Goal: Information Seeking & Learning: Understand process/instructions

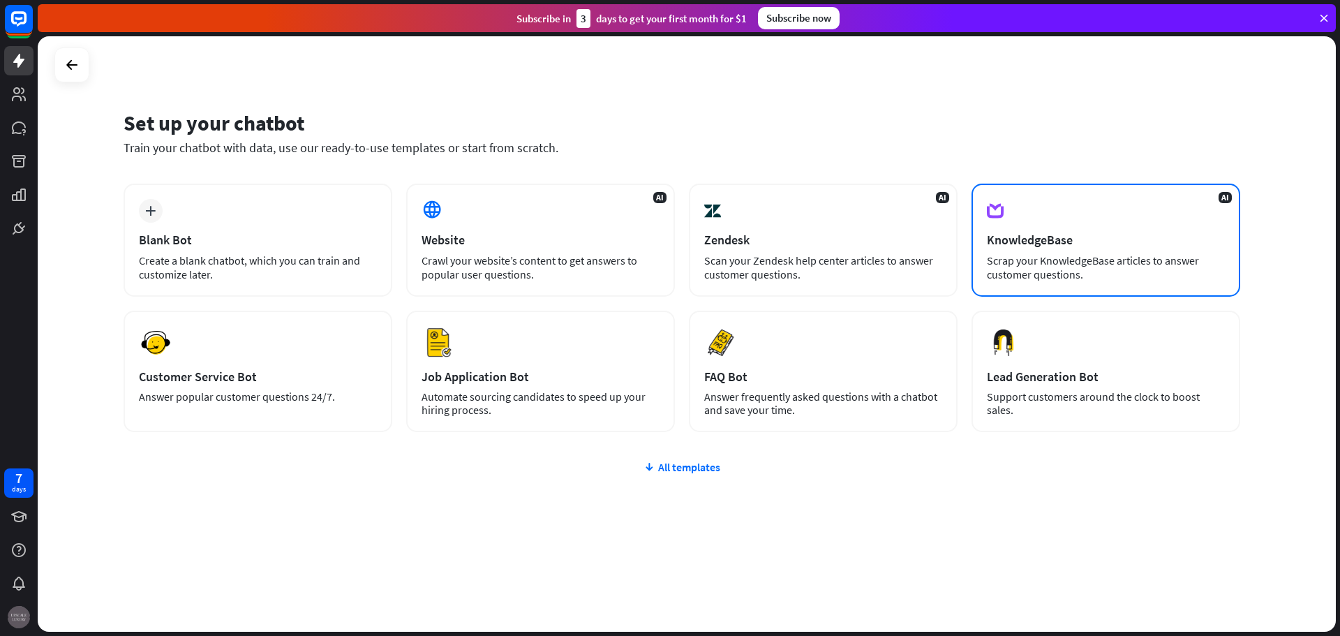
click at [1111, 257] on div "Scrap your KnowledgeBase articles to answer customer questions." at bounding box center [1106, 267] width 238 height 28
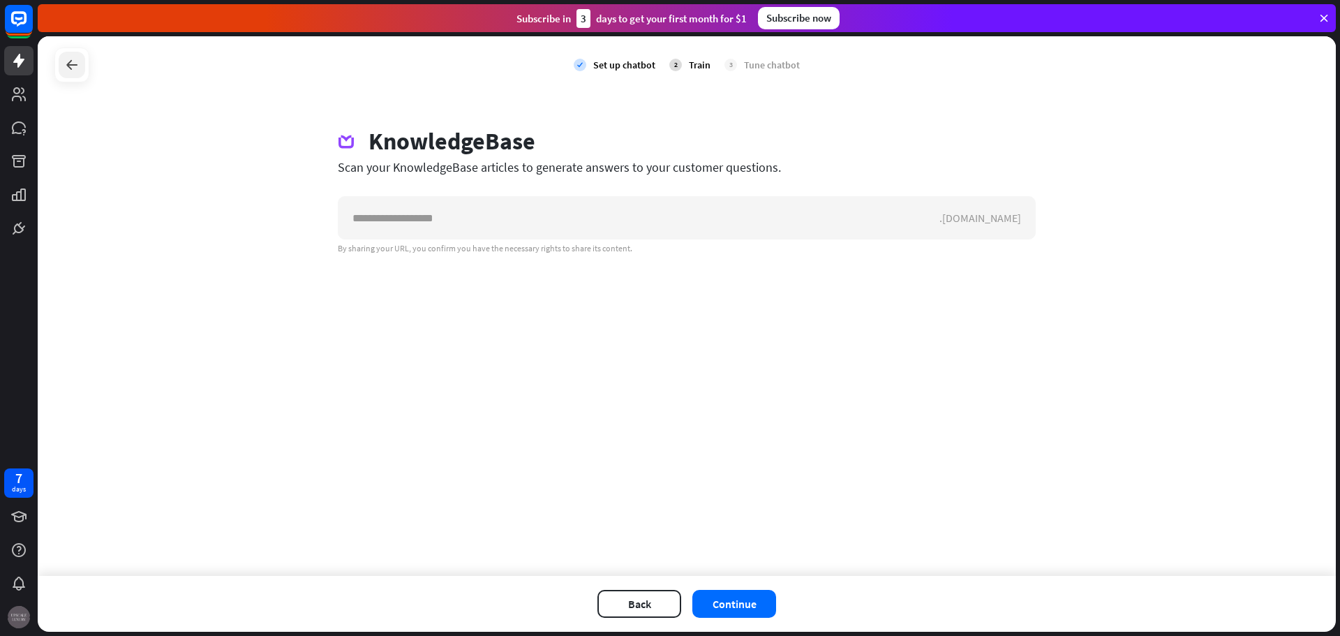
click at [73, 61] on icon at bounding box center [72, 65] width 17 height 17
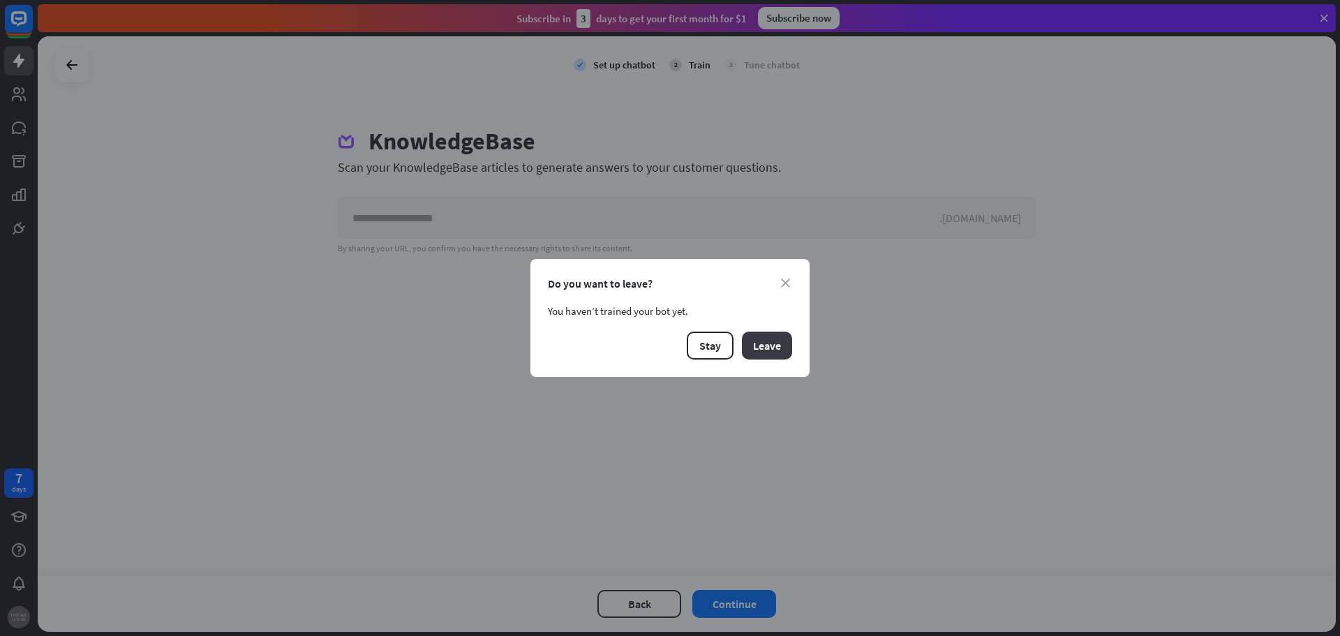
click at [771, 348] on button "Leave" at bounding box center [767, 346] width 50 height 28
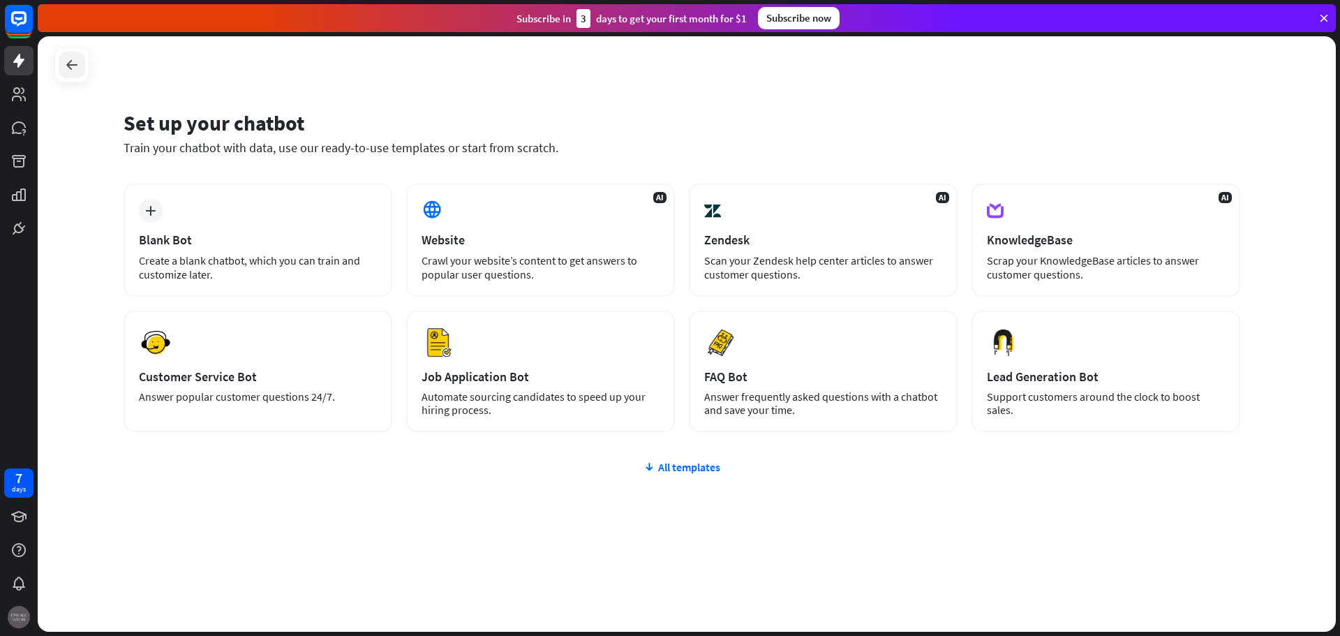
click at [66, 66] on icon at bounding box center [72, 65] width 17 height 17
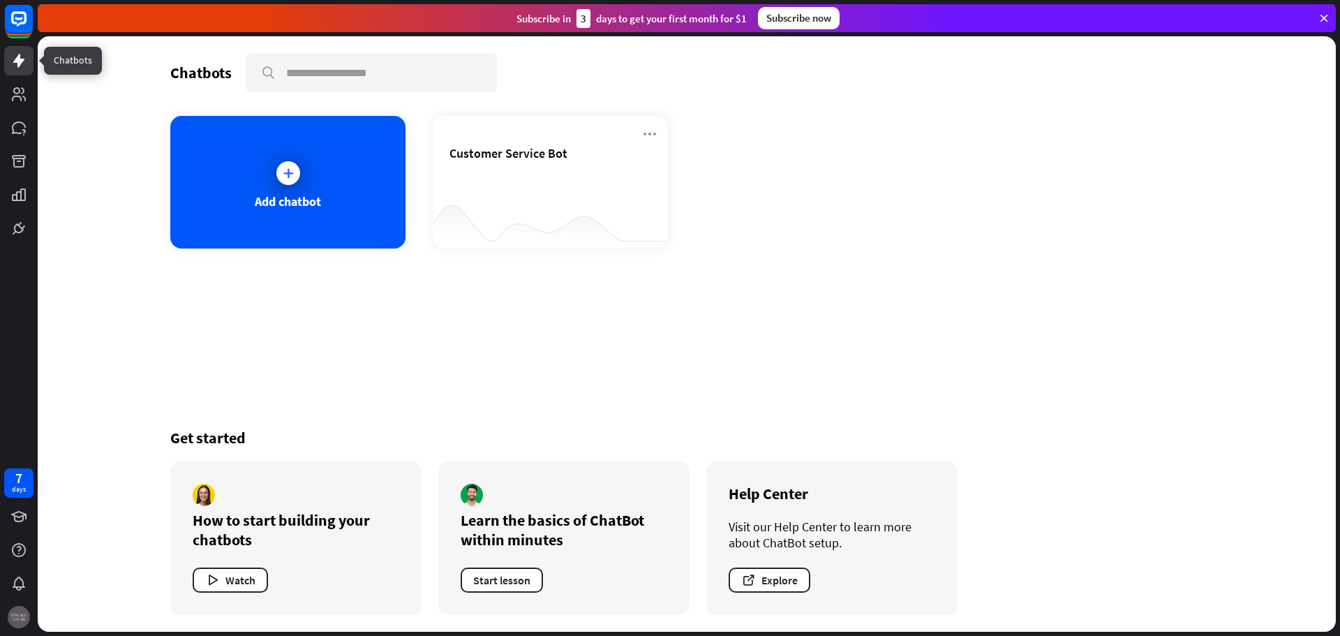
click at [22, 66] on icon at bounding box center [18, 60] width 17 height 17
click at [22, 92] on icon at bounding box center [19, 94] width 14 height 14
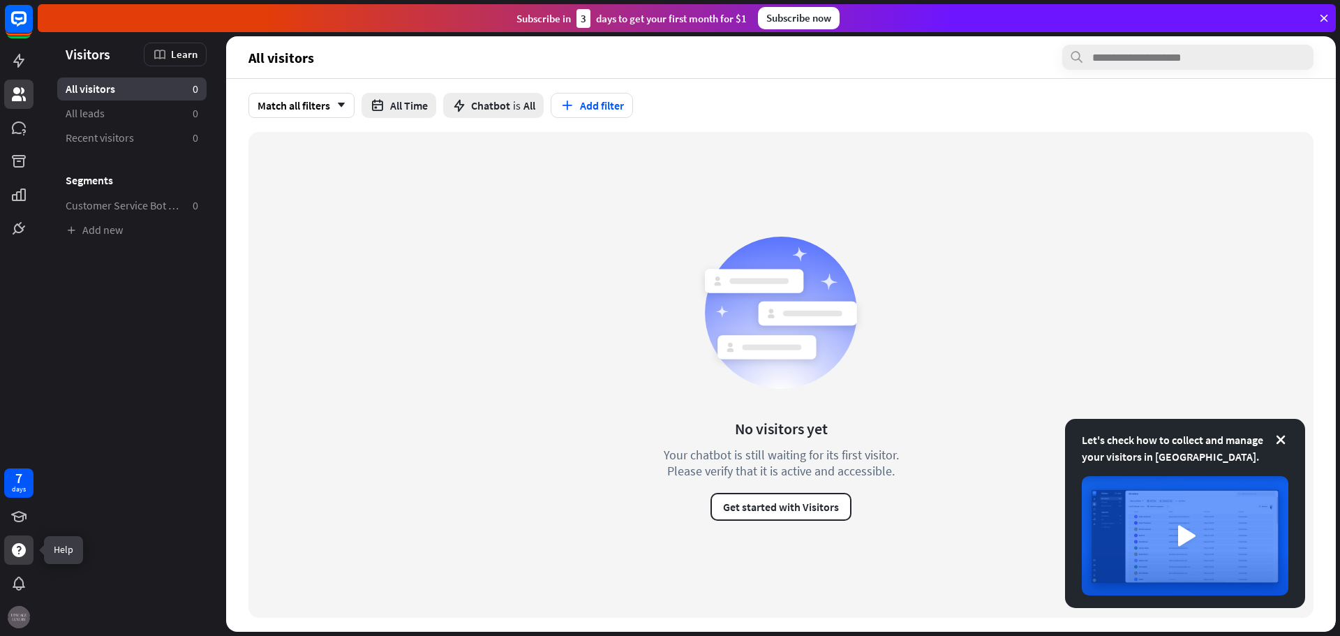
click at [24, 553] on icon at bounding box center [19, 550] width 14 height 14
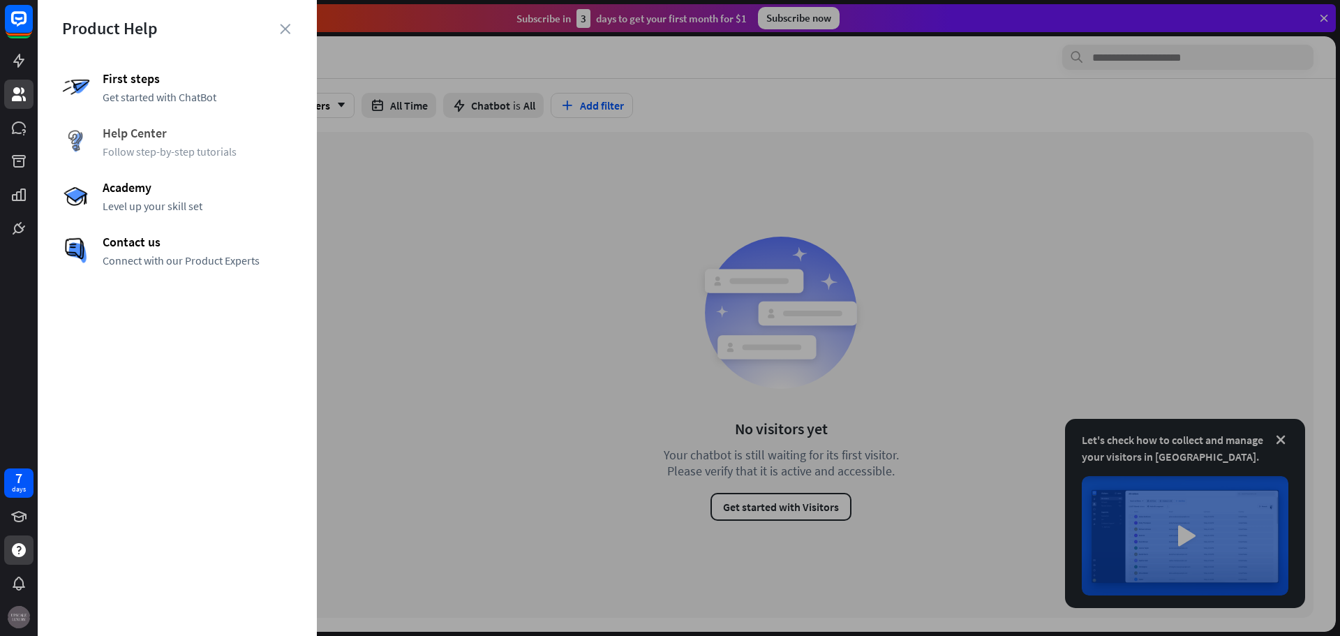
click at [144, 144] on span "Follow step-by-step tutorials" at bounding box center [198, 151] width 190 height 14
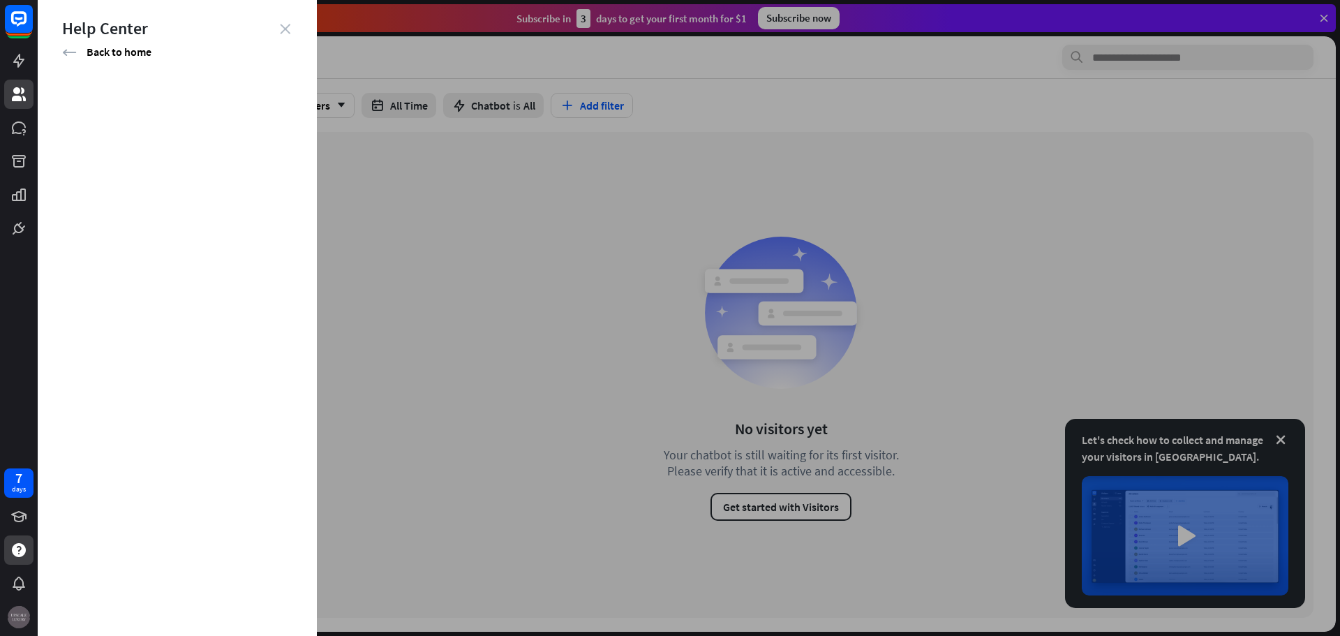
click at [285, 29] on icon "close" at bounding box center [285, 29] width 10 height 10
